Goal: Find specific page/section: Find specific page/section

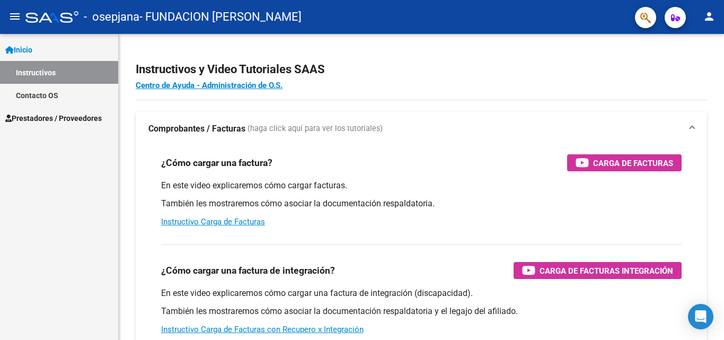
click at [60, 119] on span "Prestadores / Proveedores" at bounding box center [53, 118] width 96 height 12
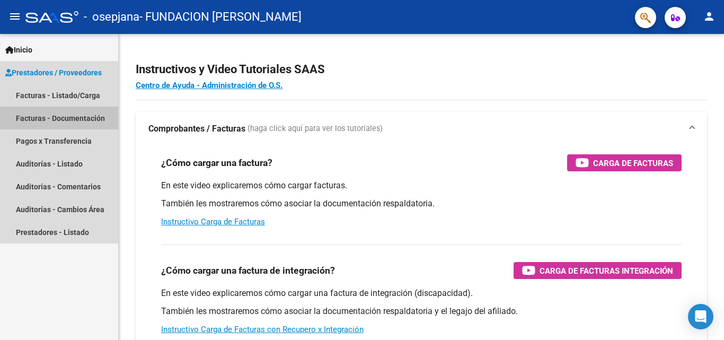
click at [81, 119] on link "Facturas - Documentación" at bounding box center [59, 117] width 118 height 23
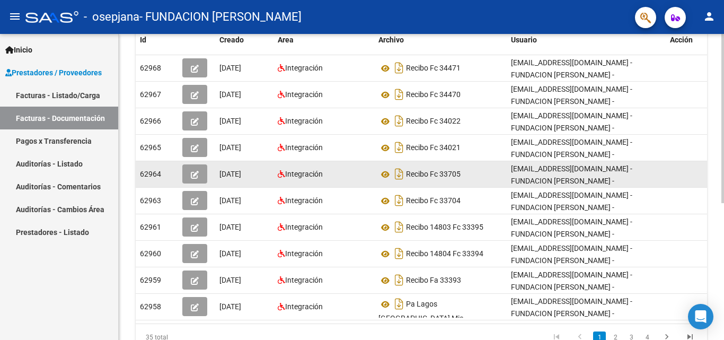
scroll to position [247, 0]
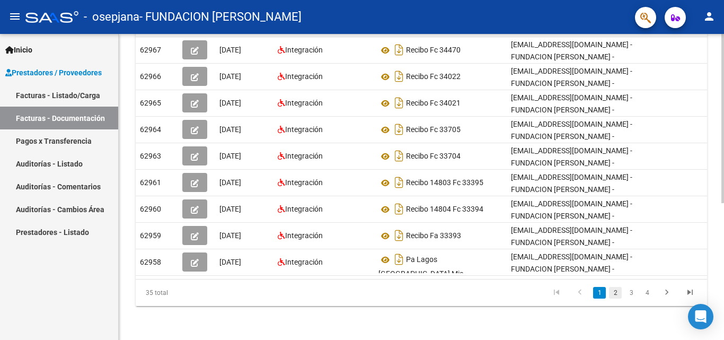
click at [614, 293] on link "2" at bounding box center [615, 293] width 13 height 12
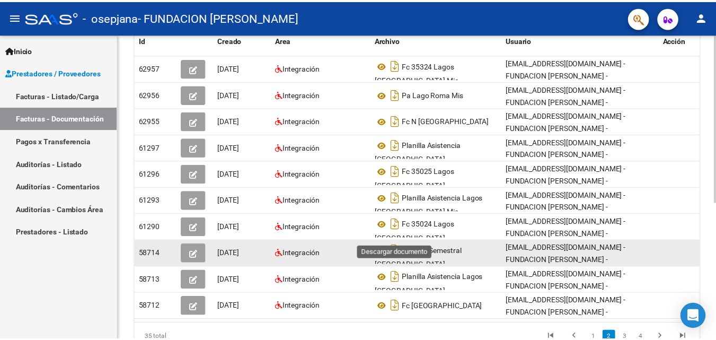
scroll to position [0, 0]
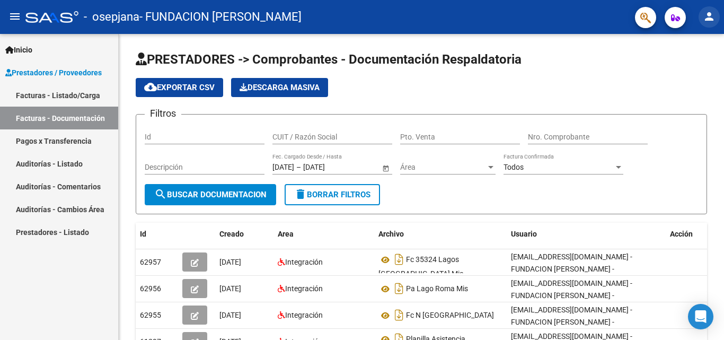
click at [703, 16] on mat-icon "person" at bounding box center [708, 16] width 13 height 13
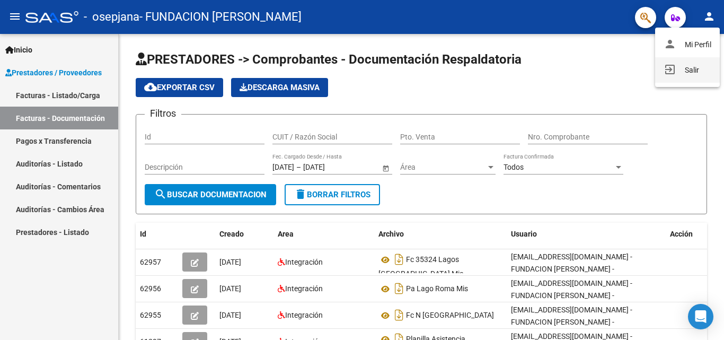
click at [681, 72] on button "exit_to_app Salir" at bounding box center [687, 69] width 65 height 25
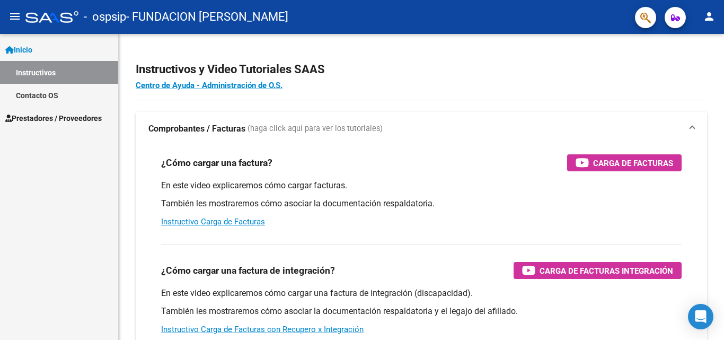
click at [84, 73] on link "Instructivos" at bounding box center [59, 72] width 118 height 23
click at [100, 118] on span "Prestadores / Proveedores" at bounding box center [53, 118] width 96 height 12
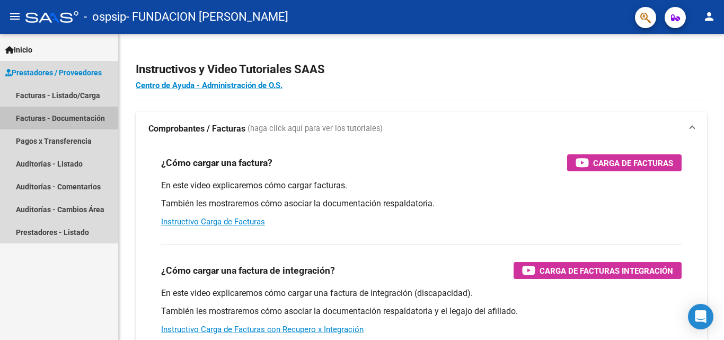
click at [96, 118] on link "Facturas - Documentación" at bounding box center [59, 117] width 118 height 23
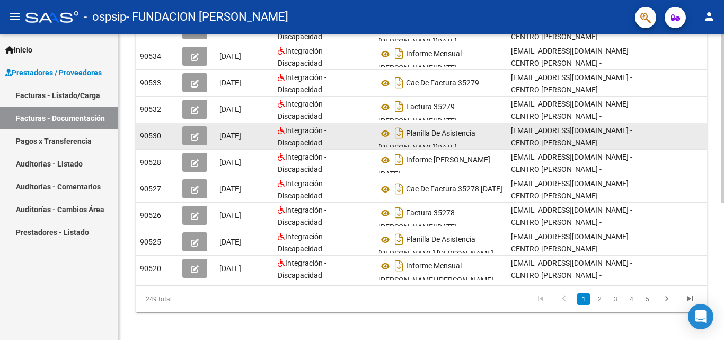
scroll to position [247, 0]
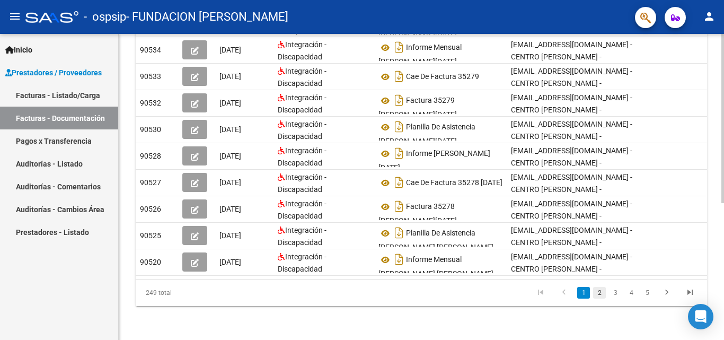
click at [598, 293] on link "2" at bounding box center [599, 293] width 13 height 12
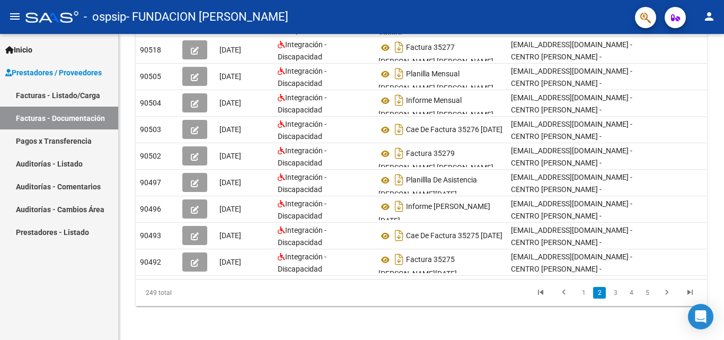
click at [613, 296] on link "3" at bounding box center [615, 293] width 13 height 12
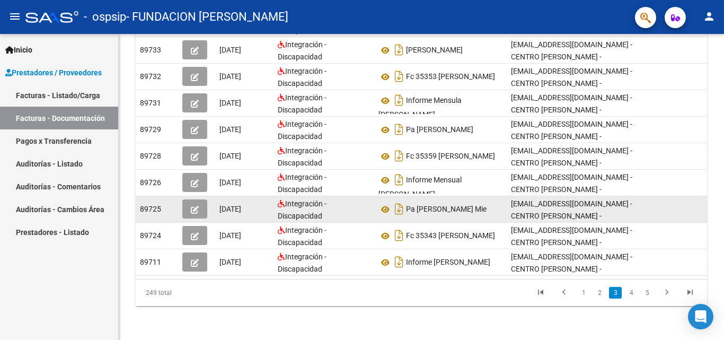
scroll to position [7, 0]
